Goal: Contribute content

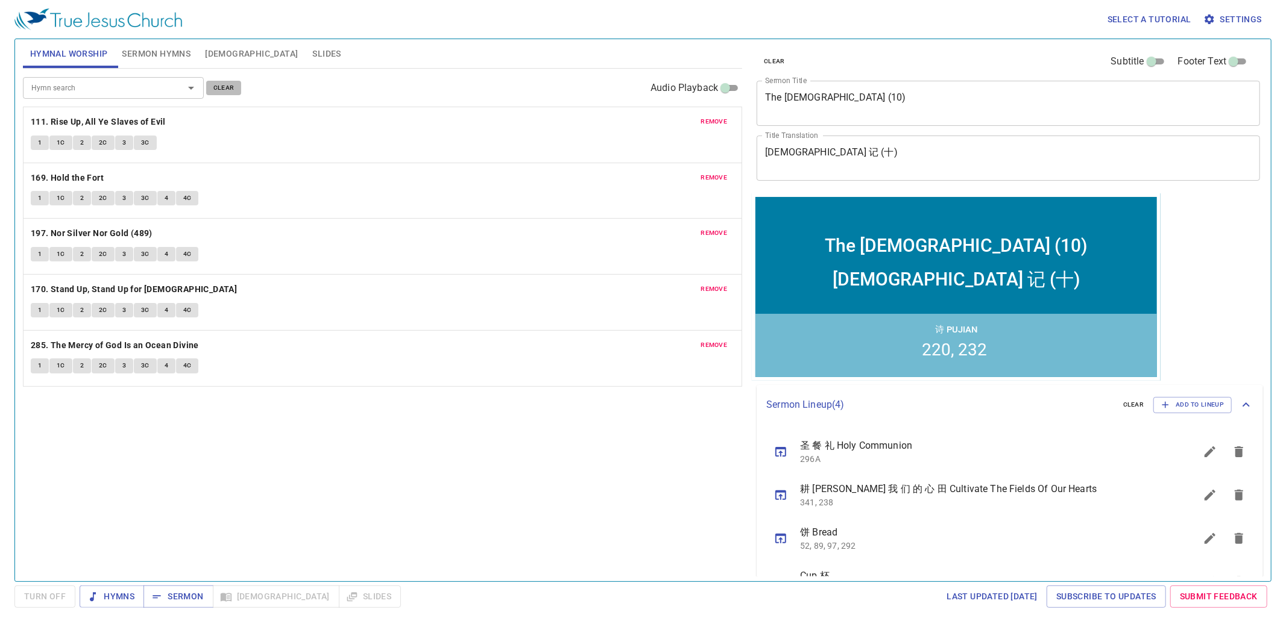
click at [233, 81] on button "clear" at bounding box center [224, 88] width 36 height 14
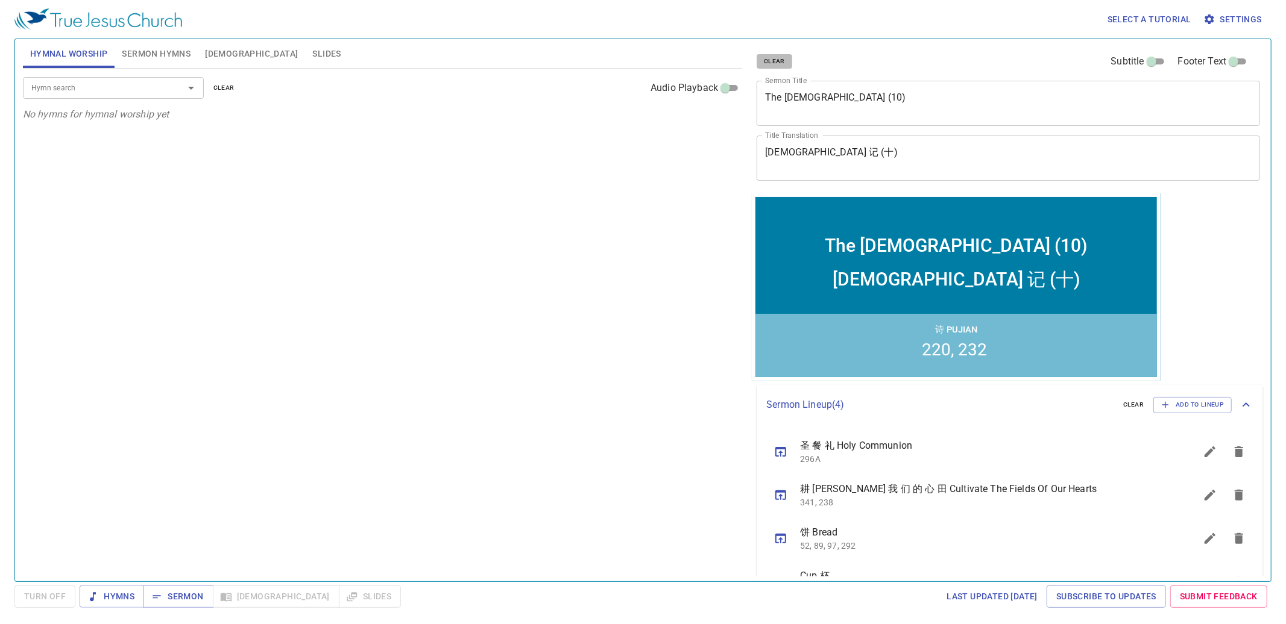
click at [773, 60] on span "clear" at bounding box center [774, 61] width 21 height 11
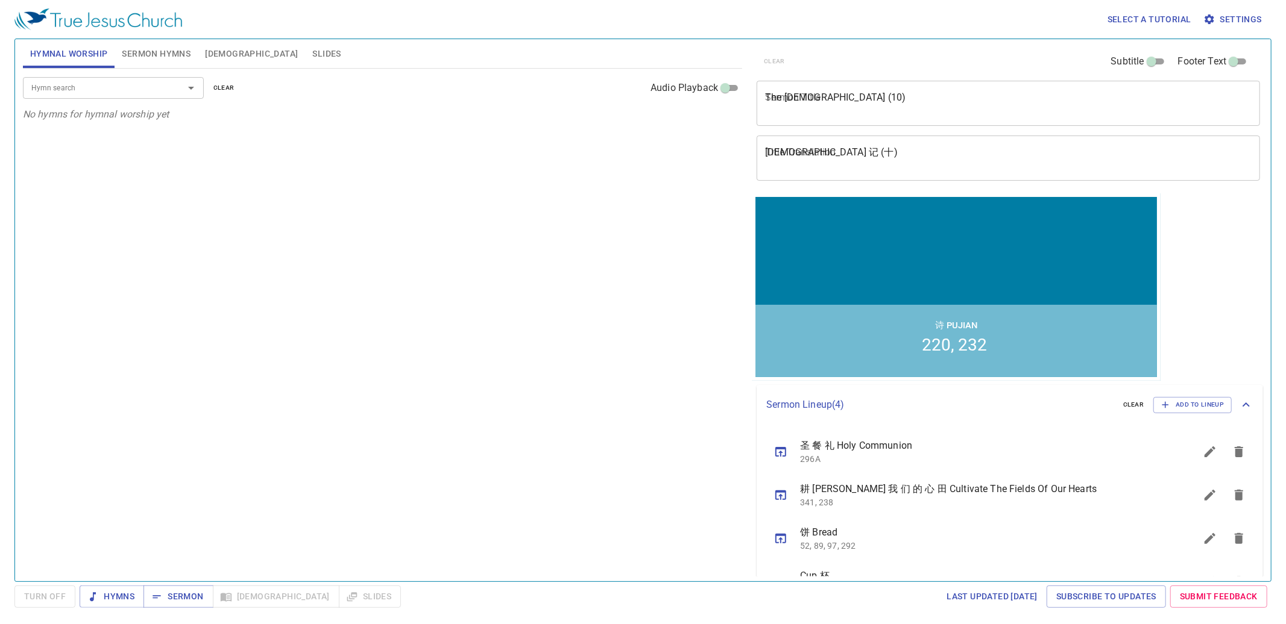
click at [826, 107] on textarea "The [DEMOGRAPHIC_DATA] (10)" at bounding box center [1008, 103] width 486 height 23
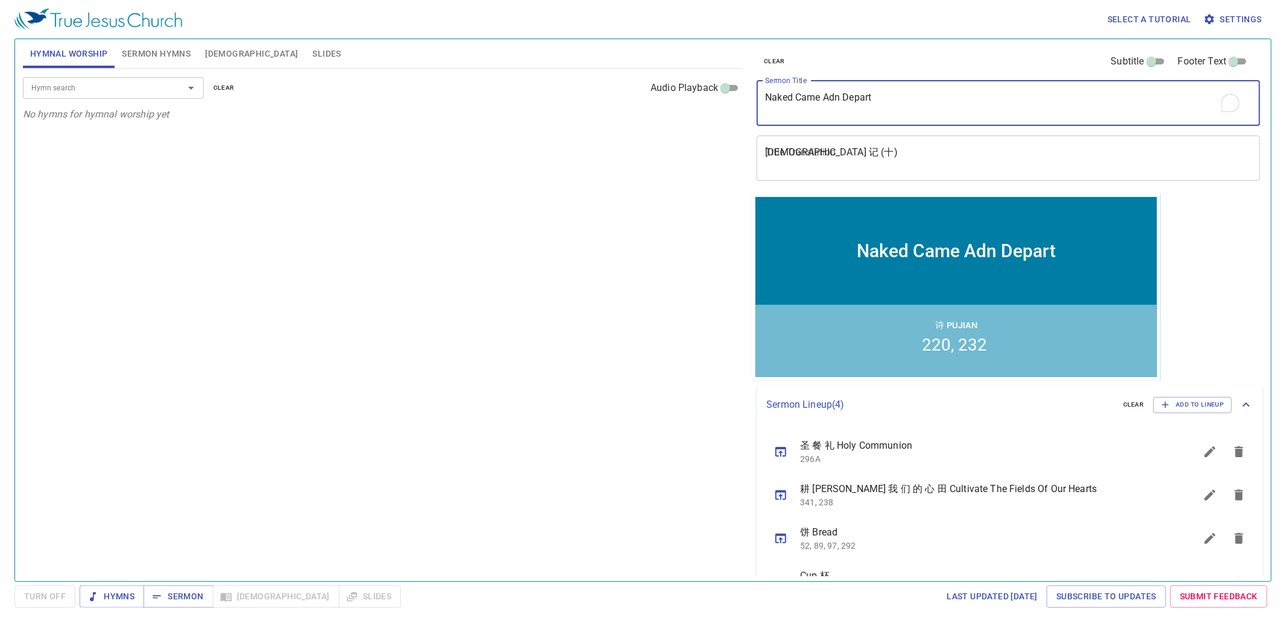
type textarea "Naked Came Adn Depart"
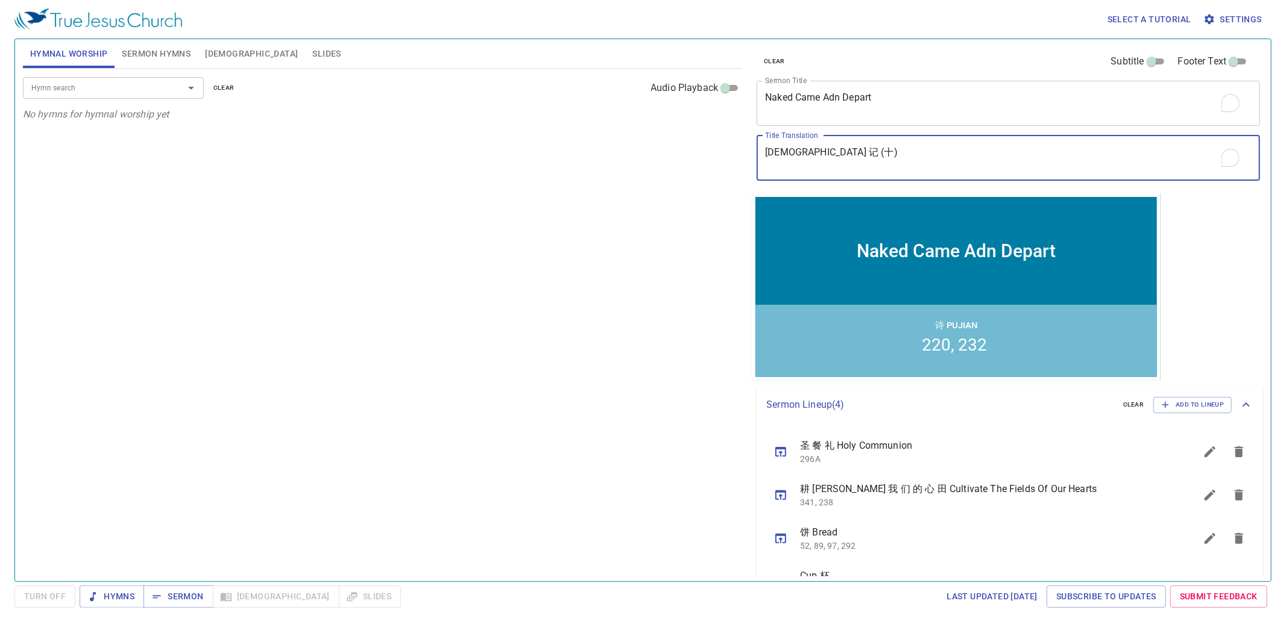
click at [896, 148] on textarea "[DEMOGRAPHIC_DATA] 记 (十)" at bounding box center [1008, 157] width 486 height 23
click at [852, 154] on textarea "[DEMOGRAPHIC_DATA] 记 (十)" at bounding box center [1008, 157] width 486 height 23
